Goal: Task Accomplishment & Management: Manage account settings

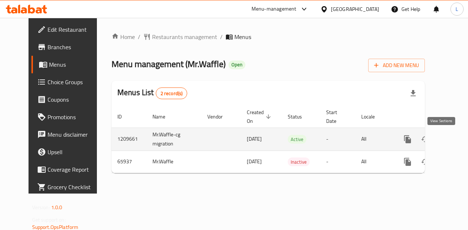
click at [457, 141] on icon "enhanced table" at bounding box center [460, 139] width 7 height 7
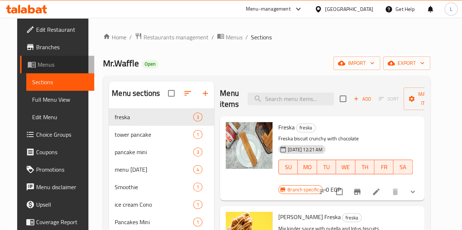
click at [43, 58] on link "Menus" at bounding box center [57, 65] width 74 height 18
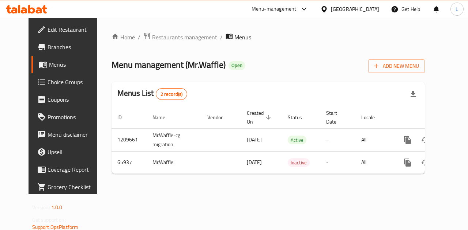
click at [39, 36] on link "Edit Restaurant" at bounding box center [68, 30] width 75 height 18
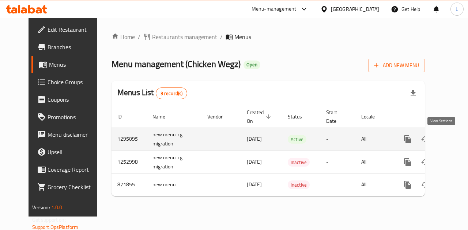
click at [457, 138] on icon "enhanced table" at bounding box center [460, 139] width 7 height 7
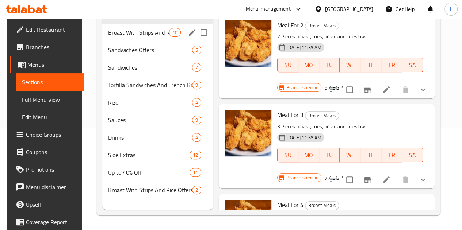
click at [129, 41] on div "Broast With Strips And Rice Offers 10" at bounding box center [157, 33] width 111 height 18
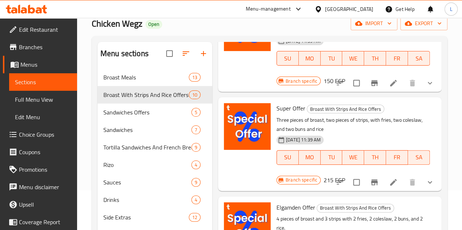
scroll to position [78, 0]
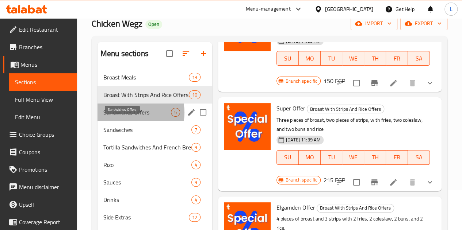
click at [124, 117] on span "Sandwiches Offers" at bounding box center [137, 112] width 68 height 9
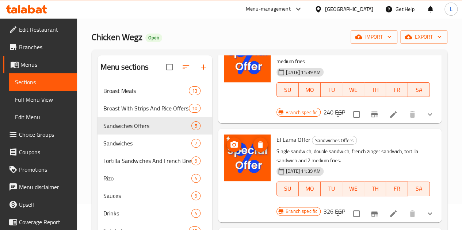
scroll to position [105, 0]
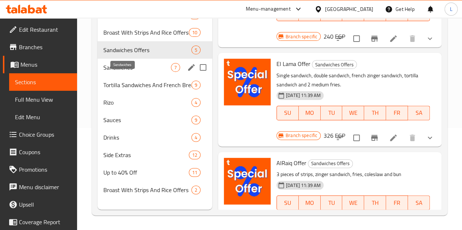
click at [134, 72] on span "Sandwiches" at bounding box center [137, 67] width 68 height 9
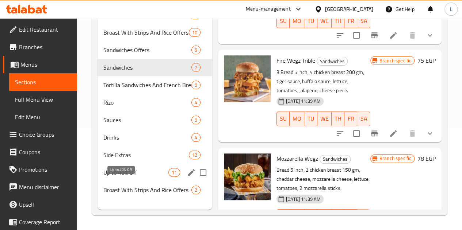
scroll to position [104, 0]
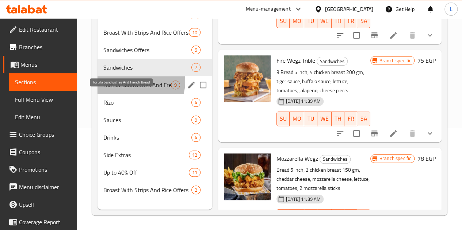
click at [139, 89] on span "Tortilla Sandwiches And French Bread" at bounding box center [137, 85] width 68 height 9
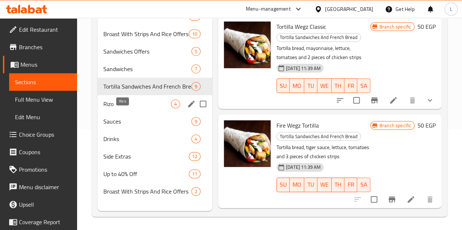
click at [113, 108] on span "Rizo" at bounding box center [137, 104] width 68 height 9
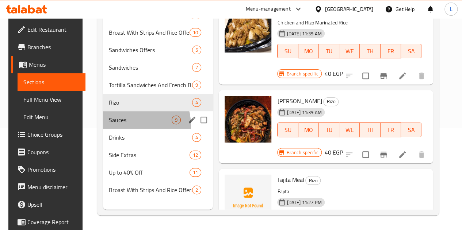
click at [113, 129] on div "Sauces 9" at bounding box center [158, 120] width 110 height 18
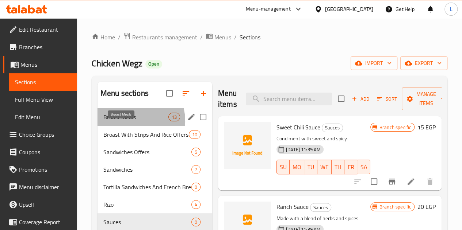
click at [126, 122] on span "Broast Meals" at bounding box center [135, 117] width 65 height 9
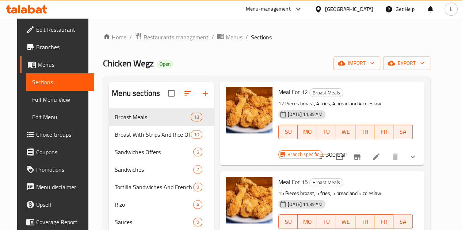
scroll to position [485, 0]
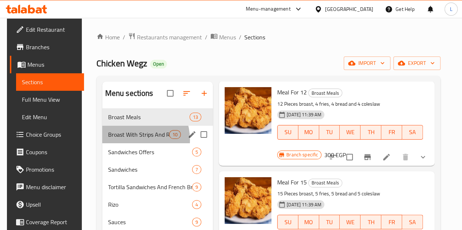
click at [128, 144] on div "Broast With Strips And Rice Offers 10" at bounding box center [157, 135] width 111 height 18
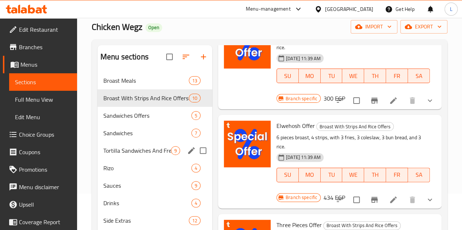
scroll to position [43, 0]
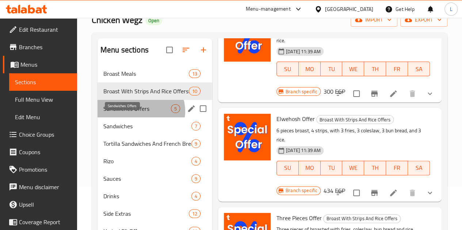
click at [140, 113] on span "Sandwiches Offers" at bounding box center [137, 108] width 68 height 9
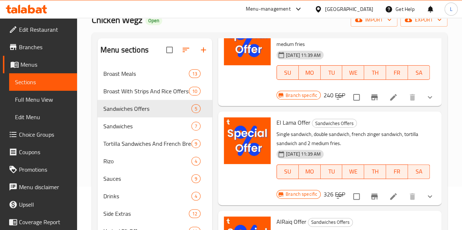
scroll to position [185, 0]
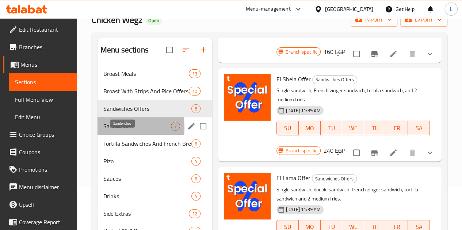
click at [112, 131] on span "Sandwiches" at bounding box center [137, 126] width 68 height 9
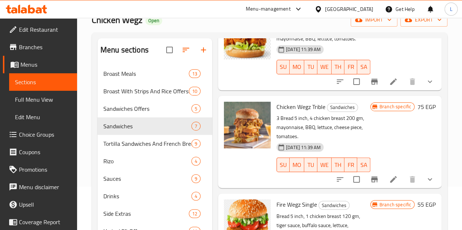
scroll to position [160, 0]
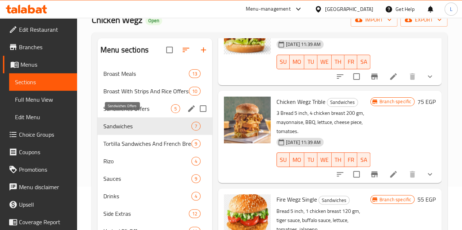
click at [140, 113] on span "Sandwiches Offers" at bounding box center [137, 108] width 68 height 9
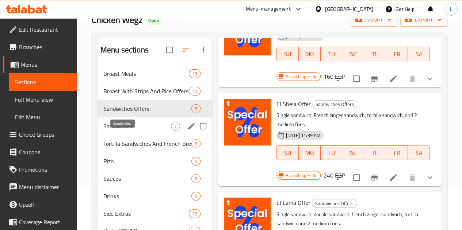
click at [133, 131] on span "Sandwiches" at bounding box center [137, 126] width 68 height 9
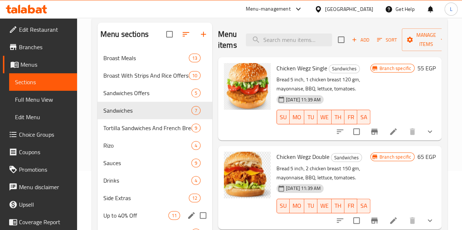
scroll to position [105, 0]
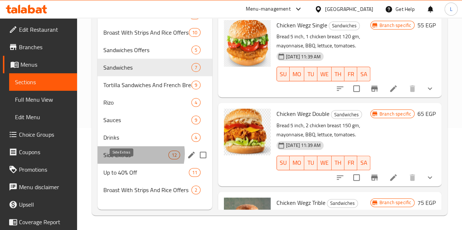
click at [131, 160] on span "Side Extras" at bounding box center [135, 155] width 65 height 9
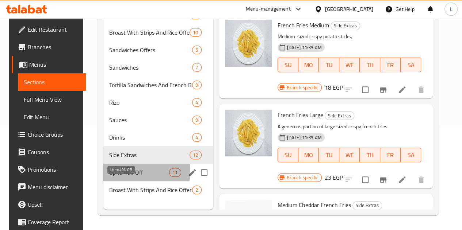
click at [132, 177] on span "Up to 40% Off" at bounding box center [139, 172] width 60 height 9
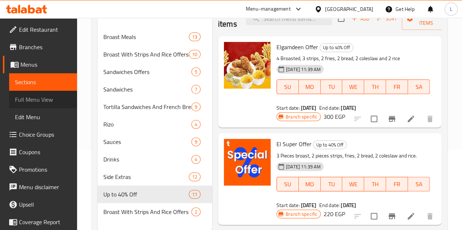
click at [43, 101] on span "Full Menu View" at bounding box center [43, 99] width 56 height 9
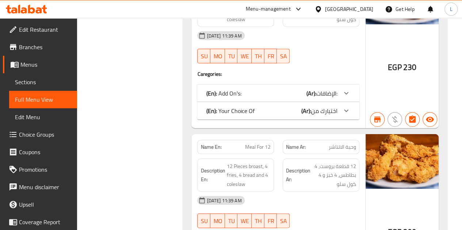
scroll to position [843, 0]
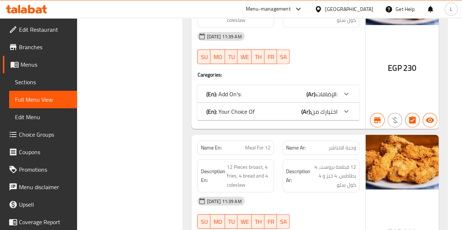
click at [39, 158] on link "Coupons" at bounding box center [40, 153] width 74 height 18
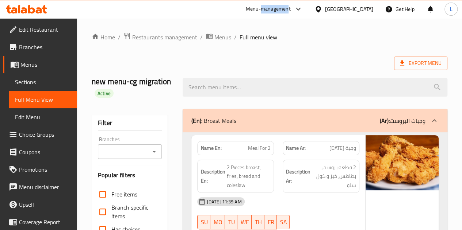
drag, startPoint x: 323, startPoint y: 7, endPoint x: 304, endPoint y: 9, distance: 19.1
click at [291, 9] on div "Menu-management" at bounding box center [268, 9] width 45 height 9
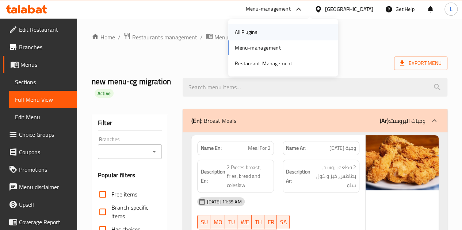
click at [290, 28] on div "All Plugins" at bounding box center [283, 32] width 110 height 17
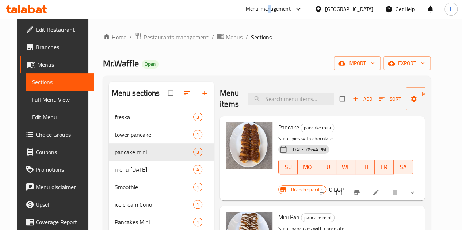
drag, startPoint x: 305, startPoint y: 11, endPoint x: 307, endPoint y: 0, distance: 11.2
click at [307, 0] on div "Menu-management [GEOGRAPHIC_DATA] Get Help L" at bounding box center [231, 9] width 462 height 18
click at [291, 9] on div "Menu-management" at bounding box center [268, 9] width 45 height 9
click at [291, 27] on div "All Plugins" at bounding box center [283, 32] width 110 height 17
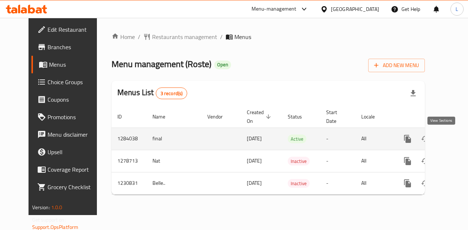
click at [455, 140] on icon "enhanced table" at bounding box center [459, 139] width 9 height 9
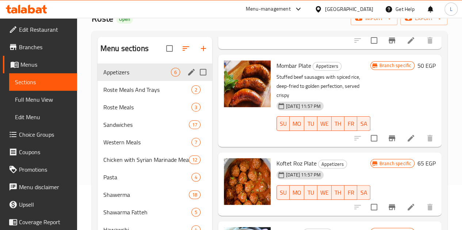
scroll to position [46, 0]
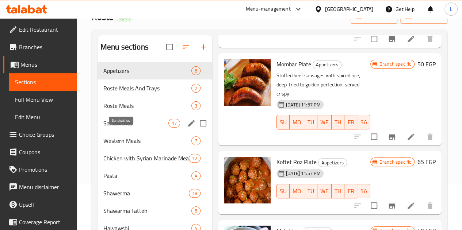
click at [129, 128] on span "Sandwiches" at bounding box center [135, 123] width 65 height 9
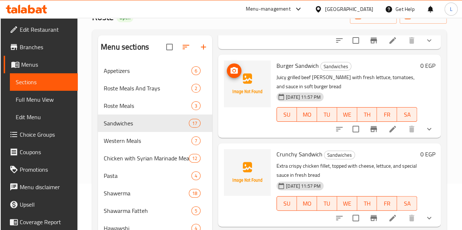
scroll to position [928, 0]
